Goal: Use online tool/utility: Utilize a website feature to perform a specific function

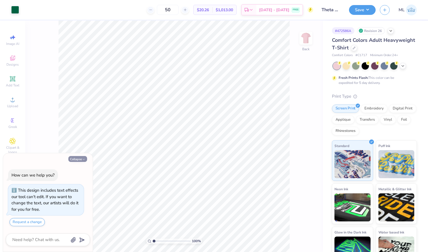
click at [81, 157] on button "Collapse" at bounding box center [77, 159] width 19 height 6
type textarea "x"
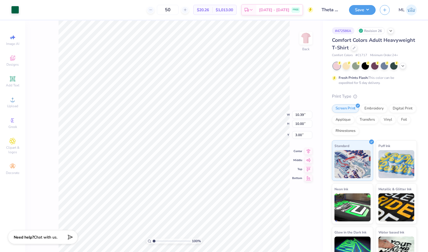
type input "1.00295784293657"
type textarea "x"
type input "1.01126538134486"
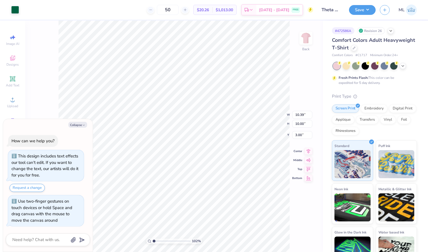
type textarea "x"
type input "1.01660773467166"
type textarea "x"
type input "1.21856655430037"
type textarea "x"
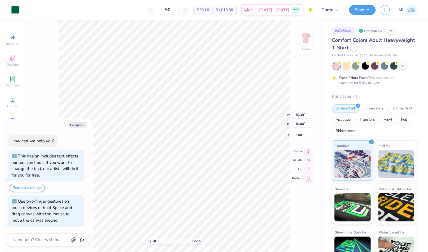
type input "1.21856655430037"
click at [78, 123] on button "Collapse" at bounding box center [77, 125] width 19 height 6
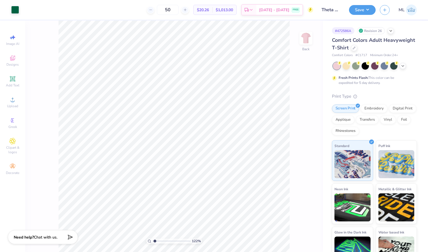
type textarea "x"
type input "1.00601005209593"
drag, startPoint x: 175, startPoint y: 11, endPoint x: 150, endPoint y: 12, distance: 25.0
click at [150, 12] on div "50" at bounding box center [168, 10] width 42 height 10
type input "1"
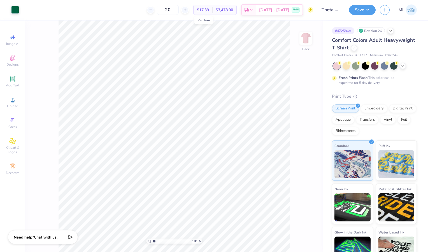
type input "2"
type input "175"
click at [252, 10] on icon at bounding box center [251, 10] width 4 height 4
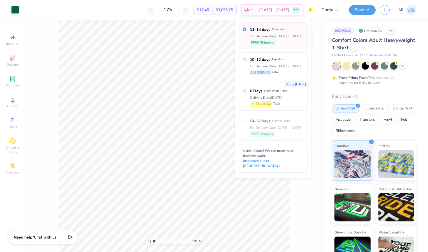
click at [315, 18] on div "Art colors 175 $17.45 Per Item $3,053.75 Total Est. Delivery [DATE] - [DATE] FR…" at bounding box center [214, 10] width 428 height 20
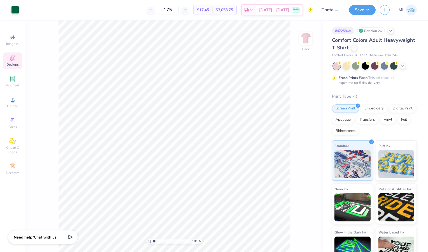
click at [13, 60] on icon at bounding box center [12, 59] width 4 height 4
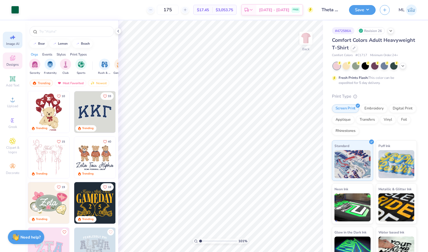
click at [16, 39] on icon at bounding box center [12, 37] width 7 height 7
type input "1.00601005209593"
select select "4"
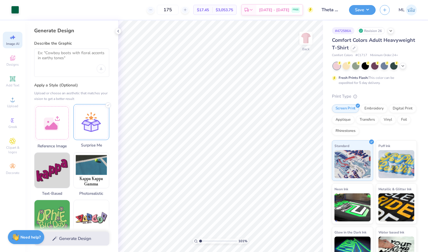
click at [96, 125] on div at bounding box center [91, 122] width 36 height 36
click at [66, 236] on div "Generate Design" at bounding box center [71, 238] width 93 height 27
click at [64, 241] on div "Generate Design" at bounding box center [71, 238] width 93 height 27
click at [63, 67] on div at bounding box center [71, 62] width 75 height 28
type input "1.00601005209593"
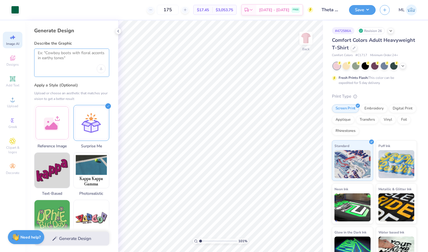
click at [59, 55] on textarea at bounding box center [72, 57] width 68 height 14
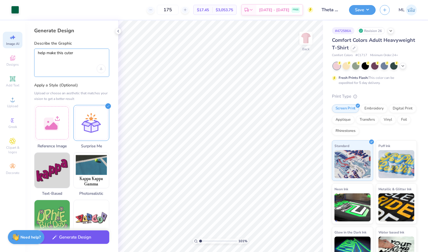
type textarea "help make this cuter"
click at [78, 237] on button "Generate Design" at bounding box center [71, 237] width 75 height 14
type input "1.00601005209593"
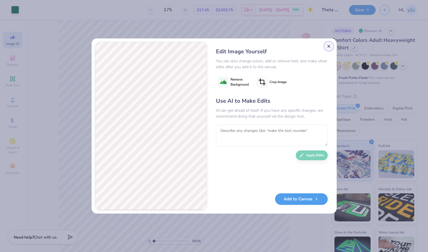
click at [330, 47] on button "Close" at bounding box center [328, 46] width 9 height 9
